Goal: Ask a question

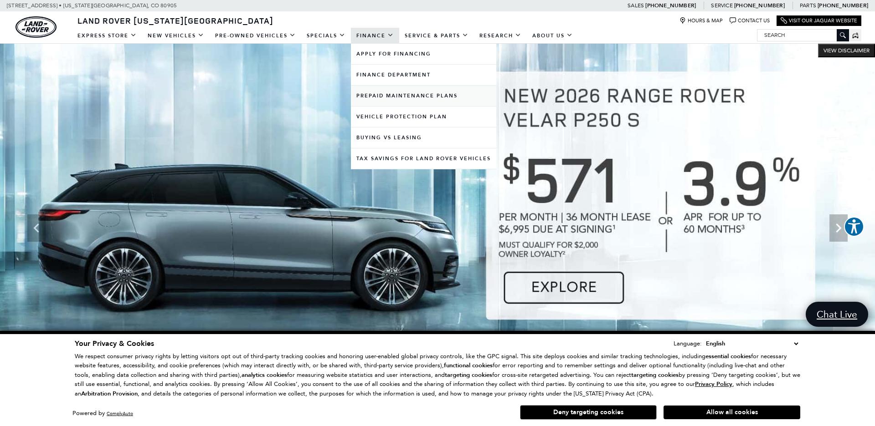
click at [386, 95] on link "Prepaid Maintenance Plans" at bounding box center [423, 96] width 145 height 20
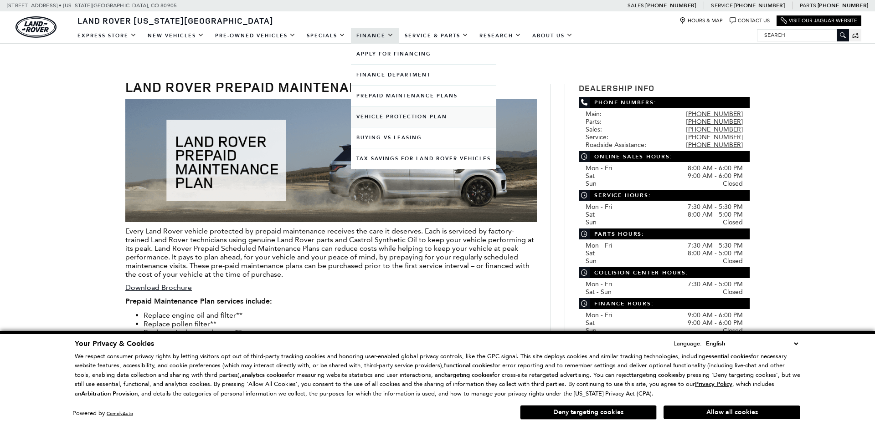
click at [381, 119] on link "Vehicle Protection Plan" at bounding box center [423, 117] width 145 height 20
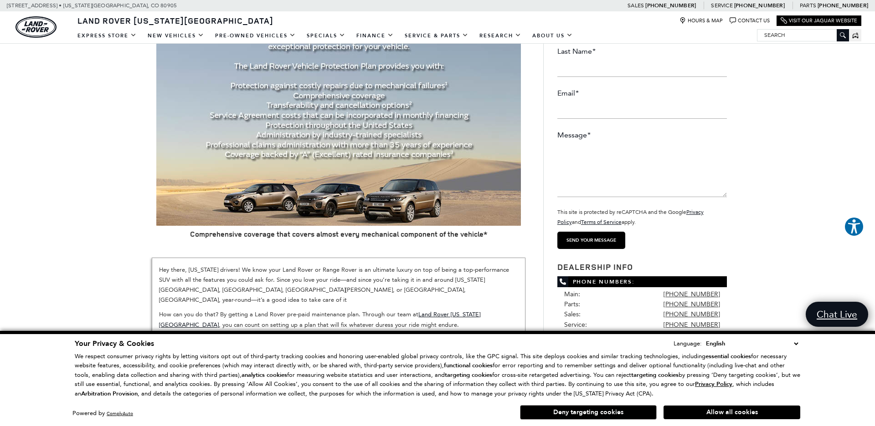
scroll to position [30, 0]
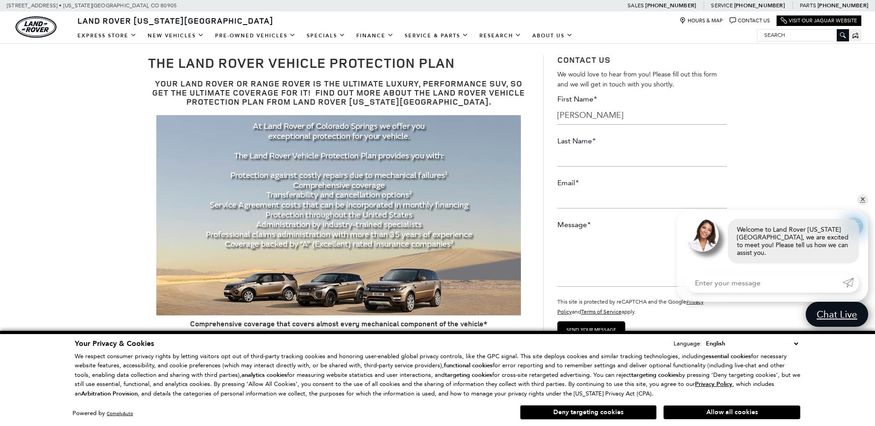
type input "[PERSON_NAME]"
type input "[PERSON_NAME][EMAIL_ADDRESS][PERSON_NAME][DOMAIN_NAME]"
type textarea "I bought a 2021 De"
click at [857, 205] on link "✕" at bounding box center [862, 200] width 11 height 11
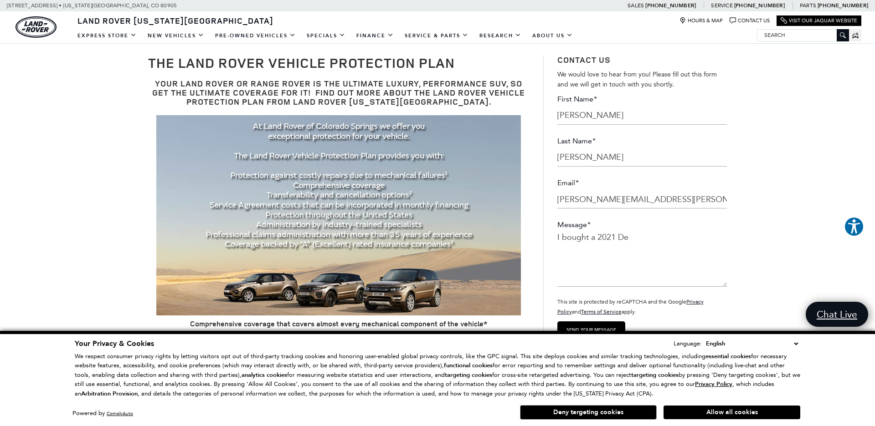
click at [665, 248] on textarea "I bought a 2021 De" at bounding box center [641, 259] width 169 height 55
click at [598, 237] on textarea "I bought a 2021 Defender 110X and the CPO is up in February." at bounding box center [641, 259] width 169 height 55
click at [723, 240] on textarea "I bought a pre-owned 2021 Defender 110X and the CPO is up in February." at bounding box center [641, 259] width 169 height 55
click at [718, 259] on textarea "I bought a pre-owned 2021 Defender 110X from a Jaguar dealership in May and the…" at bounding box center [641, 259] width 169 height 55
click at [695, 271] on textarea "I bought a pre-owned 2021 Defender 110X from a Jaguar dealership in May and the…" at bounding box center [641, 259] width 169 height 55
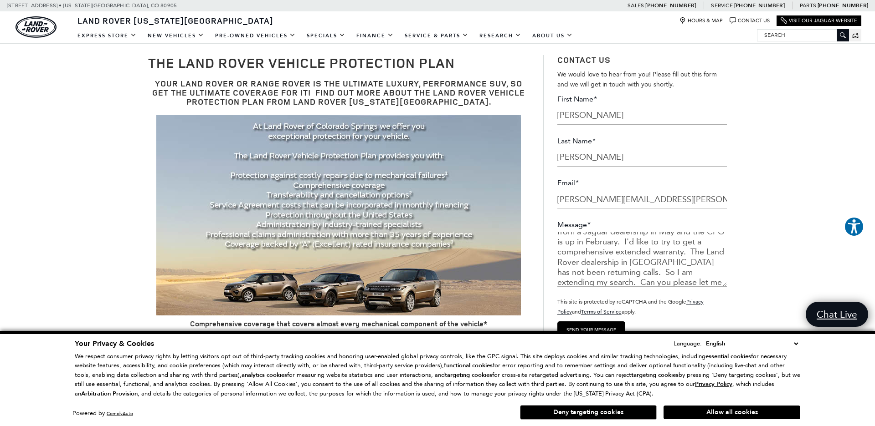
scroll to position [0, 0]
drag, startPoint x: 609, startPoint y: 282, endPoint x: 545, endPoint y: 220, distance: 88.9
click at [545, 220] on ul "Contact Us We would love to hear from you! Please fill out this form and we wil…" at bounding box center [635, 392] width 184 height 674
type textarea "I bought a pre-owned 2021 Defender 110X from a Jaguar dealership in May and the…"
click at [597, 324] on input "Send your message" at bounding box center [591, 330] width 68 height 17
